Goal: Book appointment/travel/reservation

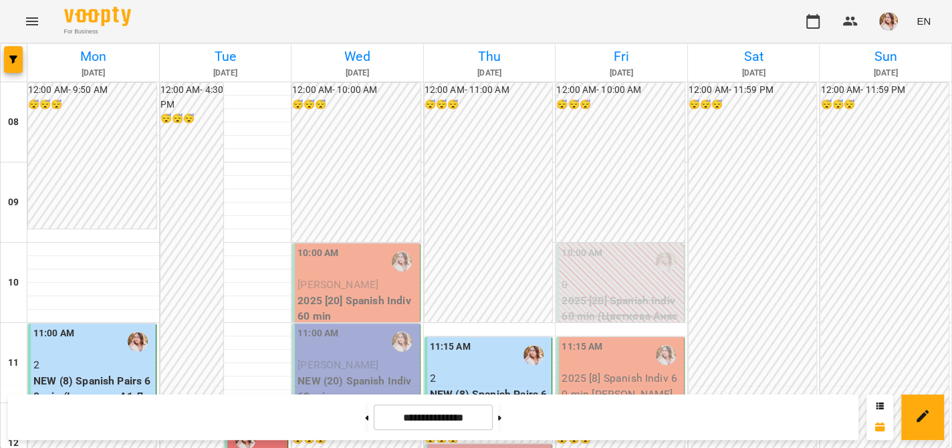
scroll to position [267, 0]
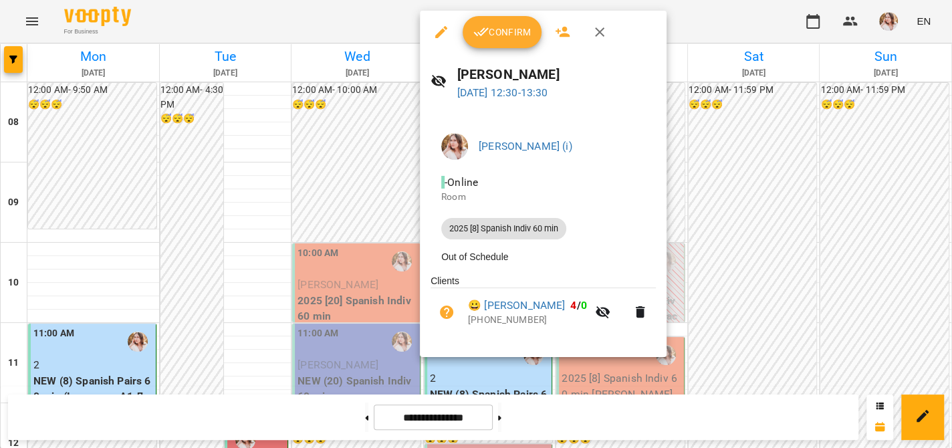
click at [497, 38] on span "Confirm" at bounding box center [501, 32] width 57 height 16
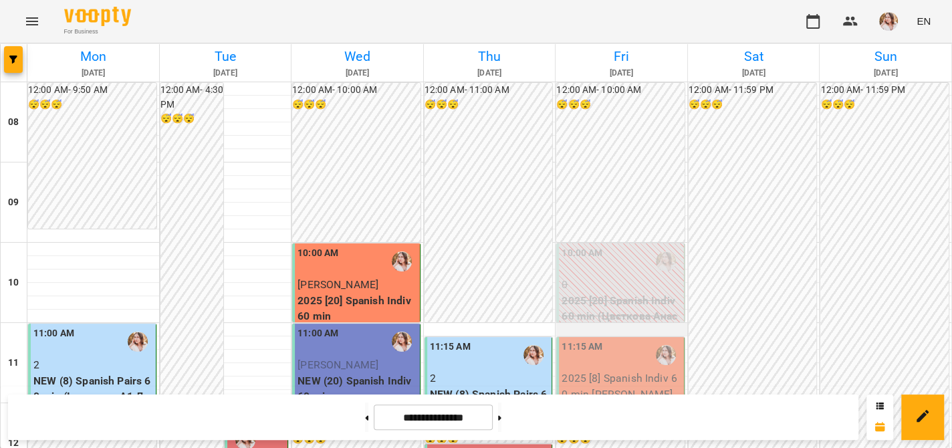
scroll to position [201, 0]
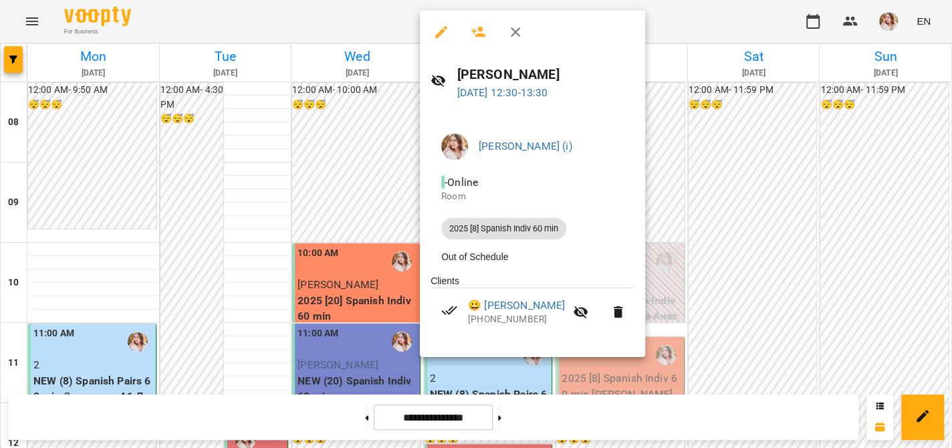
click at [749, 9] on div at bounding box center [476, 224] width 952 height 448
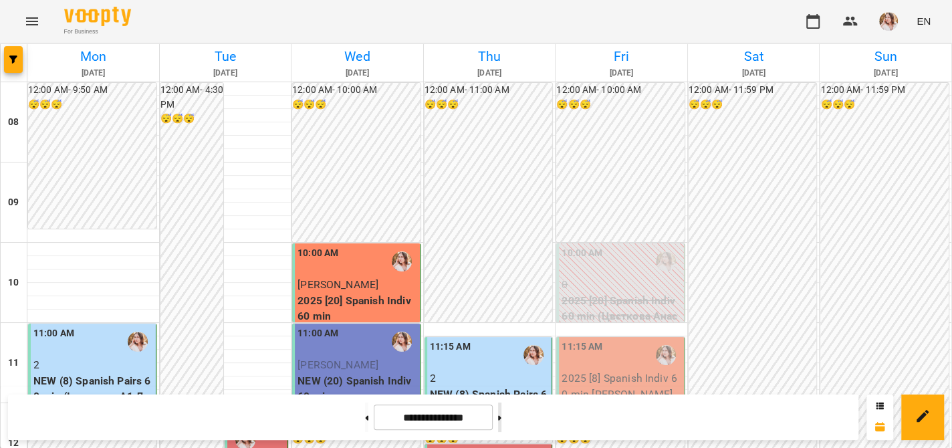
click at [501, 409] on button at bounding box center [499, 416] width 3 height 29
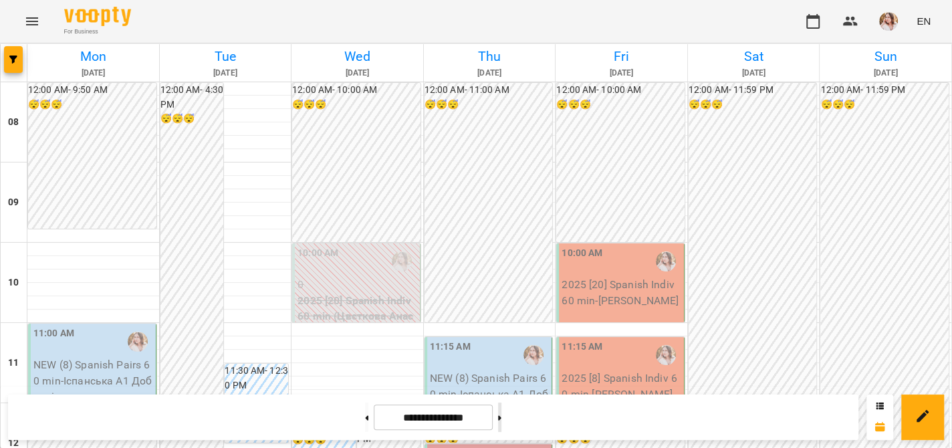
click at [501, 409] on button at bounding box center [499, 416] width 3 height 29
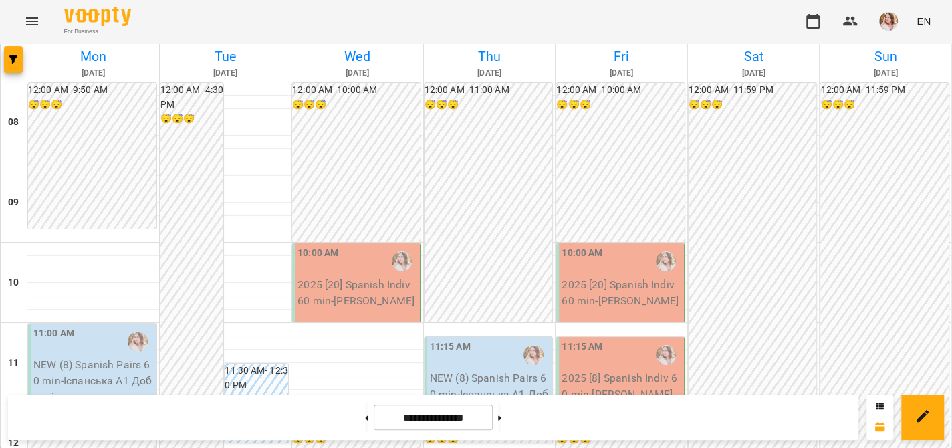
scroll to position [267, 0]
click at [501, 413] on button at bounding box center [499, 416] width 3 height 29
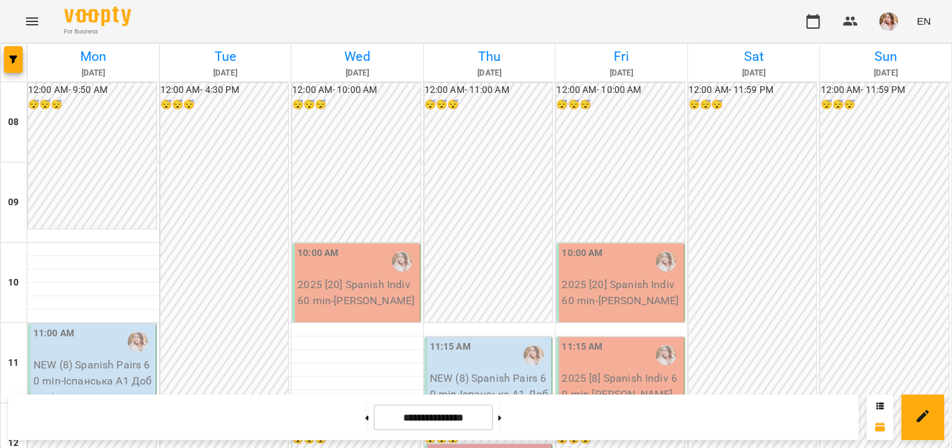
scroll to position [563, 0]
click at [501, 415] on button at bounding box center [499, 416] width 3 height 29
click at [501, 423] on button at bounding box center [499, 416] width 3 height 29
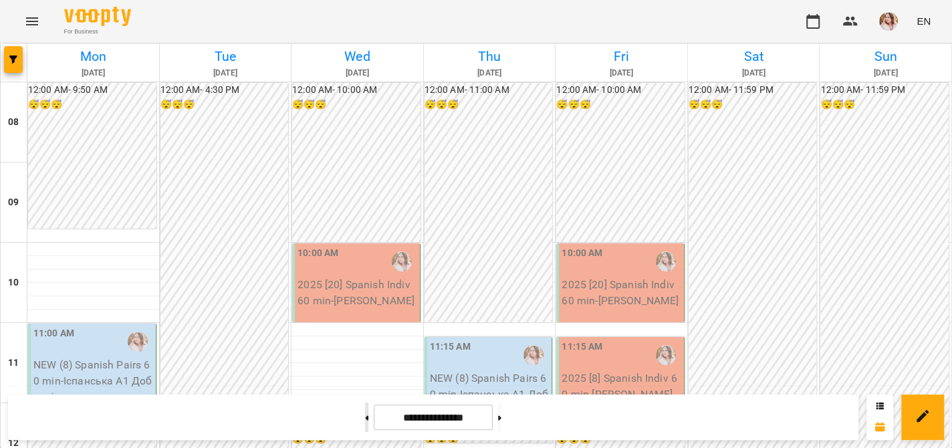
click at [366, 417] on icon at bounding box center [367, 417] width 3 height 5
click at [365, 420] on button at bounding box center [366, 416] width 3 height 29
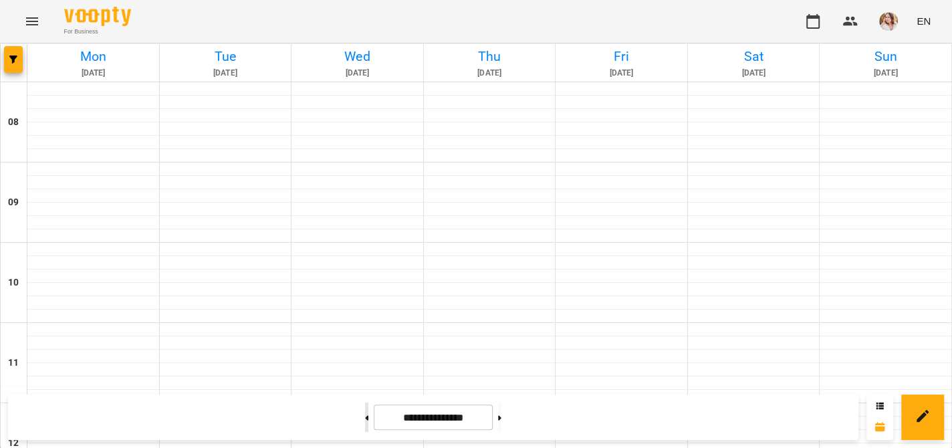
click at [365, 420] on button at bounding box center [366, 416] width 3 height 29
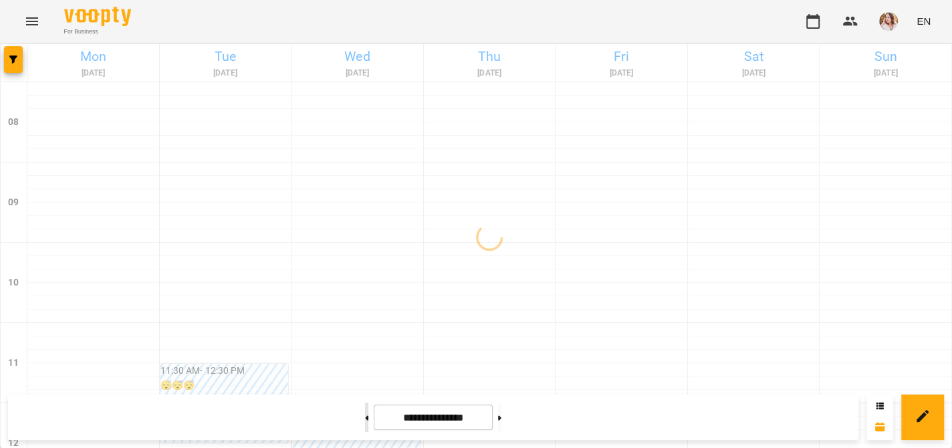
click at [365, 420] on button at bounding box center [366, 416] width 3 height 29
type input "**********"
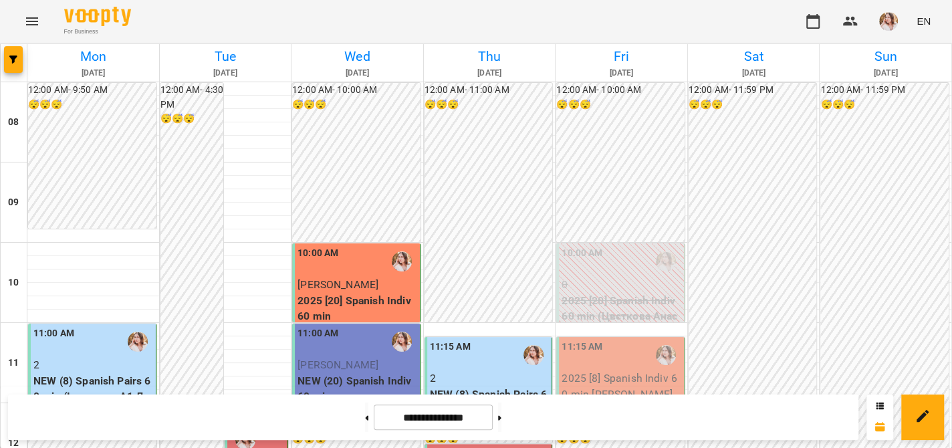
scroll to position [229, 0]
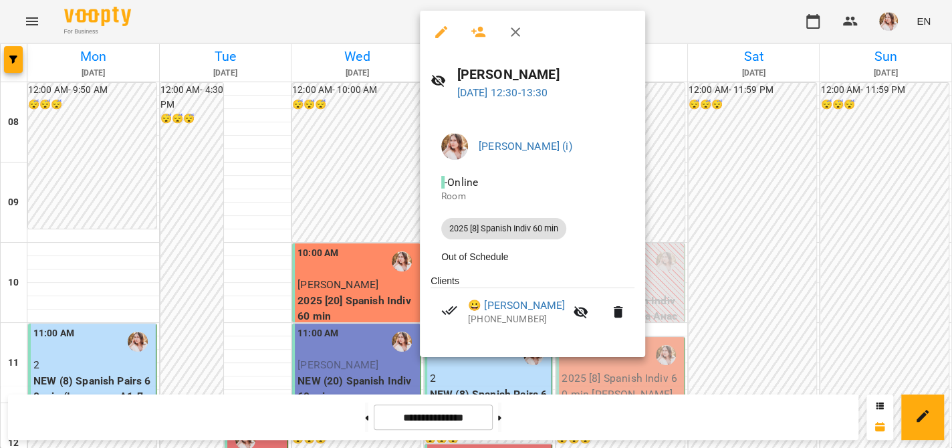
click at [336, 264] on div at bounding box center [476, 224] width 952 height 448
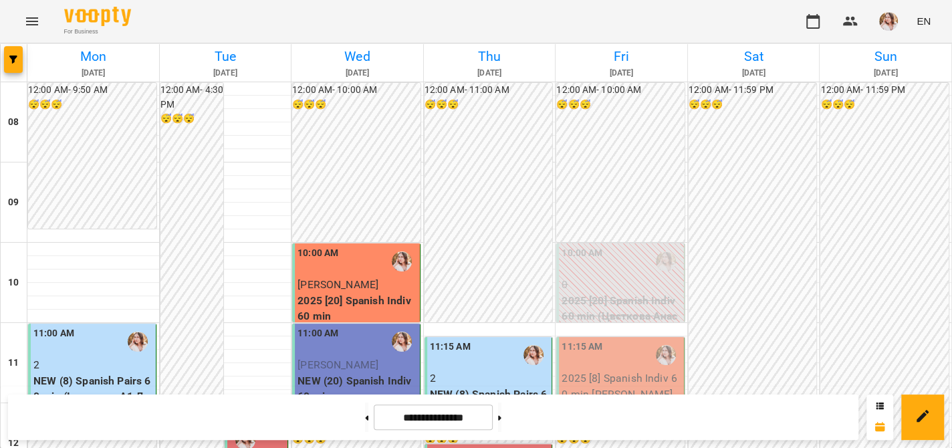
click at [366, 326] on div "11:00 AM" at bounding box center [357, 341] width 120 height 31
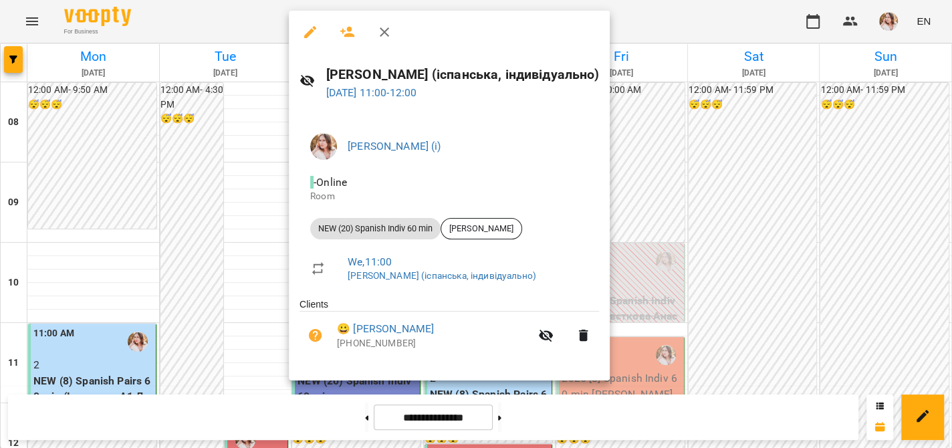
click at [270, 23] on div at bounding box center [476, 224] width 952 height 448
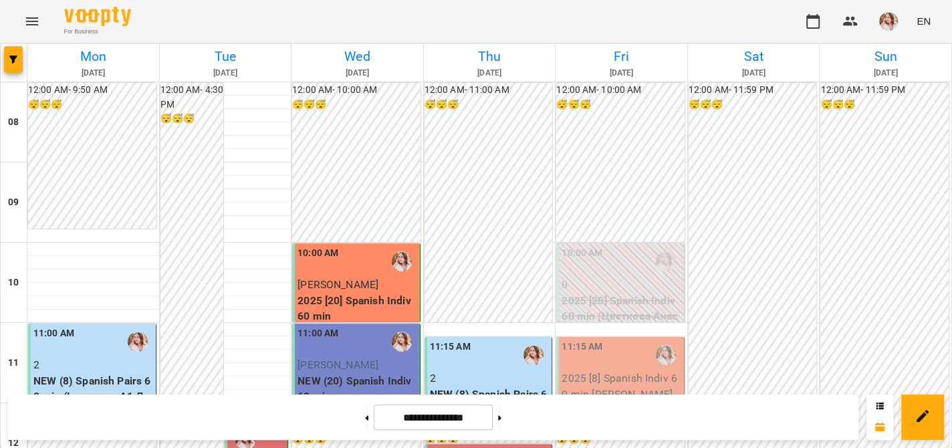
scroll to position [630, 0]
